Goal: Task Accomplishment & Management: Use online tool/utility

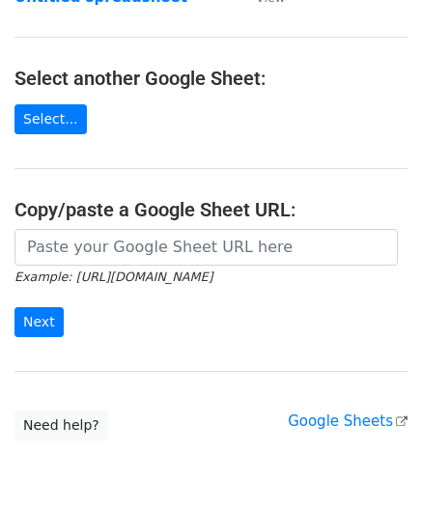
scroll to position [193, 0]
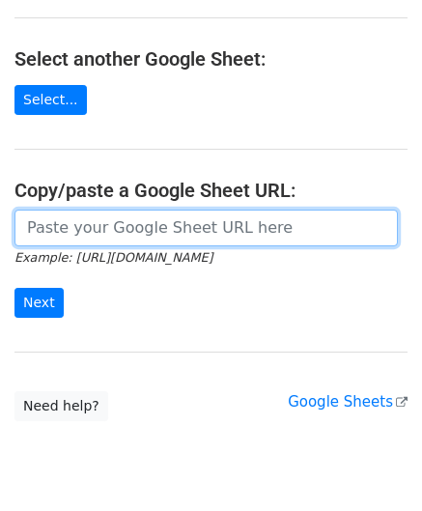
click at [104, 227] on input "url" at bounding box center [205, 227] width 383 height 37
paste input "[URL][DOMAIN_NAME]"
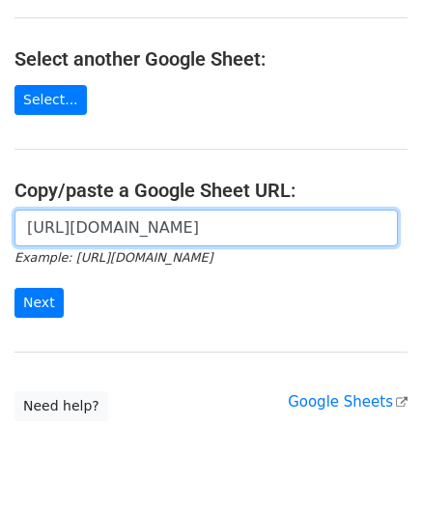
scroll to position [0, 417]
type input "[URL][DOMAIN_NAME]"
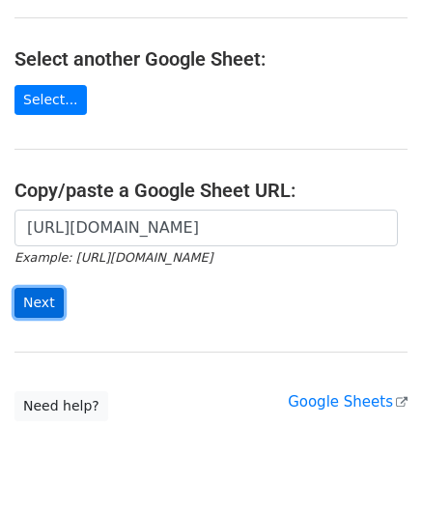
click at [33, 302] on input "Next" at bounding box center [38, 303] width 49 height 30
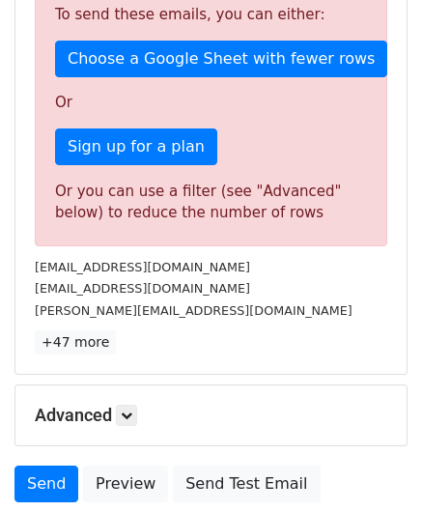
scroll to position [542, 0]
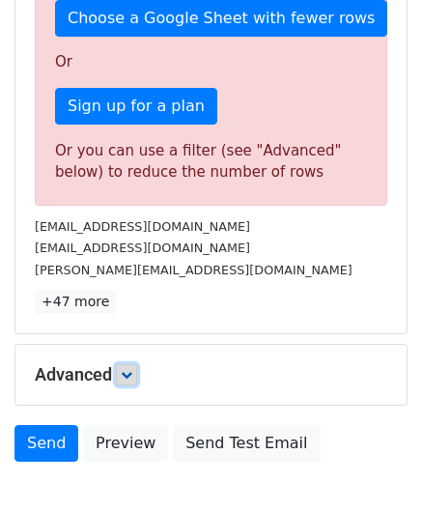
click at [126, 370] on icon at bounding box center [127, 375] width 12 height 12
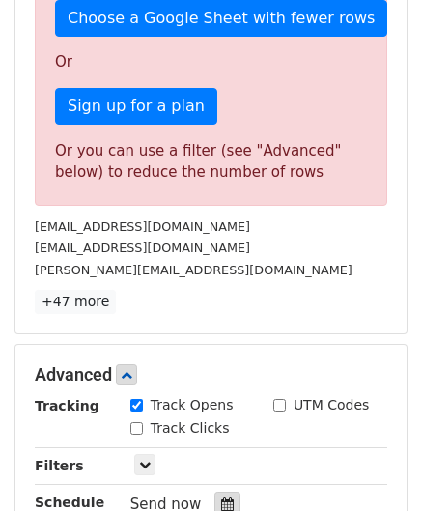
click at [221, 499] on icon at bounding box center [227, 504] width 13 height 14
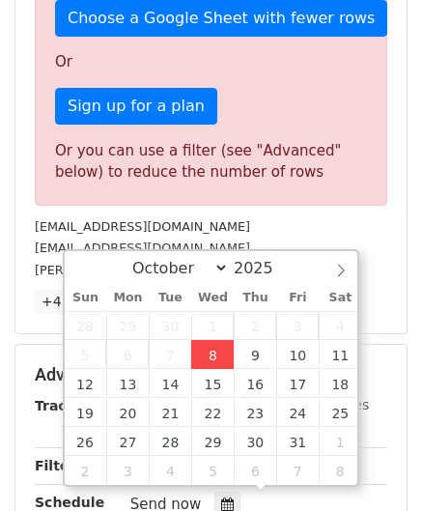
type input "2025-10-08 12:00"
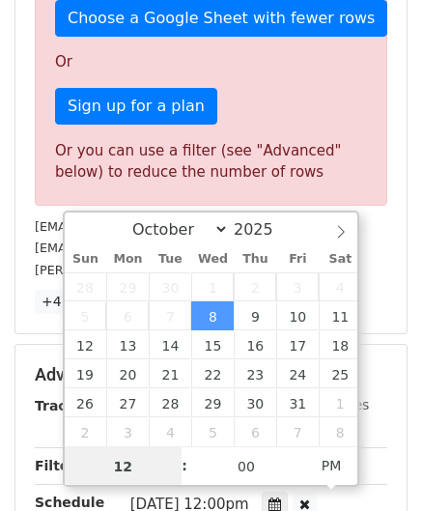
paste input "6"
type input "6"
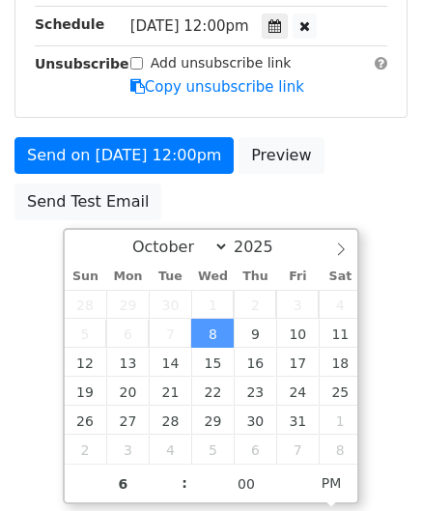
type input "2025-10-08 18:00"
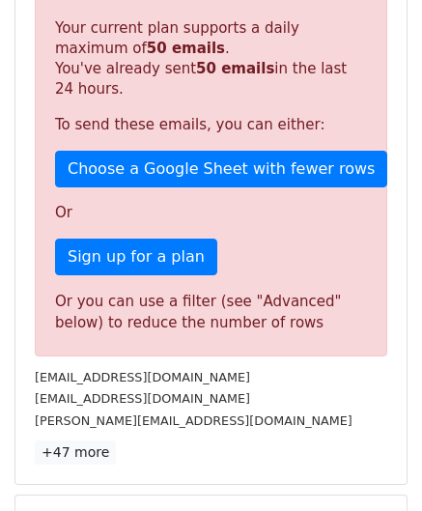
scroll to position [885, 0]
